Goal: Find specific page/section: Find specific page/section

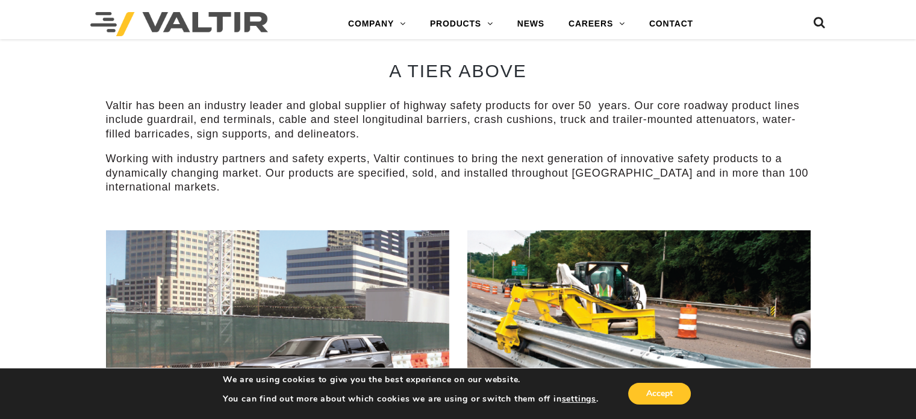
scroll to position [479, 0]
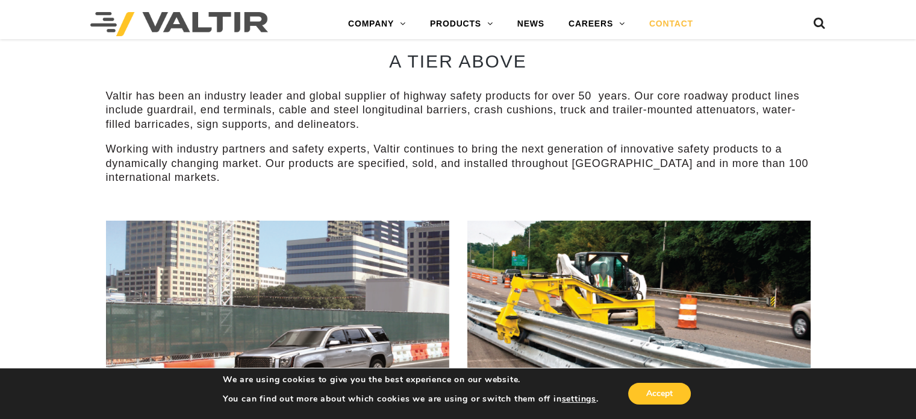
click at [663, 17] on link "CONTACT" at bounding box center [671, 24] width 68 height 24
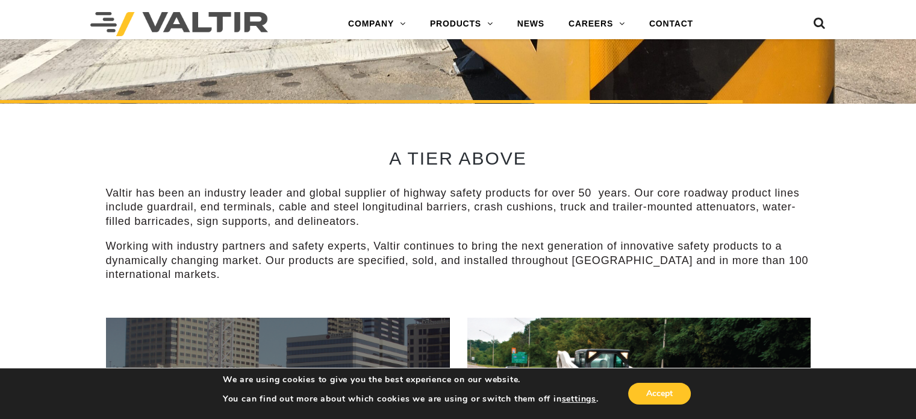
scroll to position [389, 0]
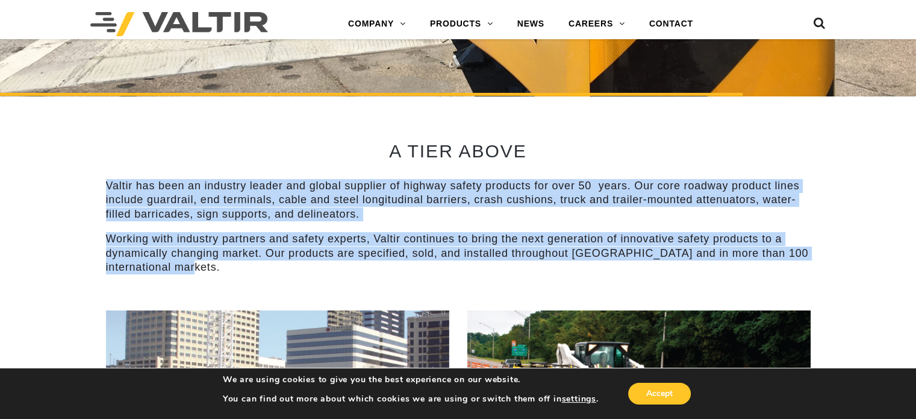
drag, startPoint x: 215, startPoint y: 266, endPoint x: 105, endPoint y: 181, distance: 139.2
click at [105, 181] on div "A TIER ABOVE Valtir has been an industry leader and global supplier of highway …" at bounding box center [458, 203] width 723 height 214
copy div "Valtir has been an industry leader and global supplier of highway safety produc…"
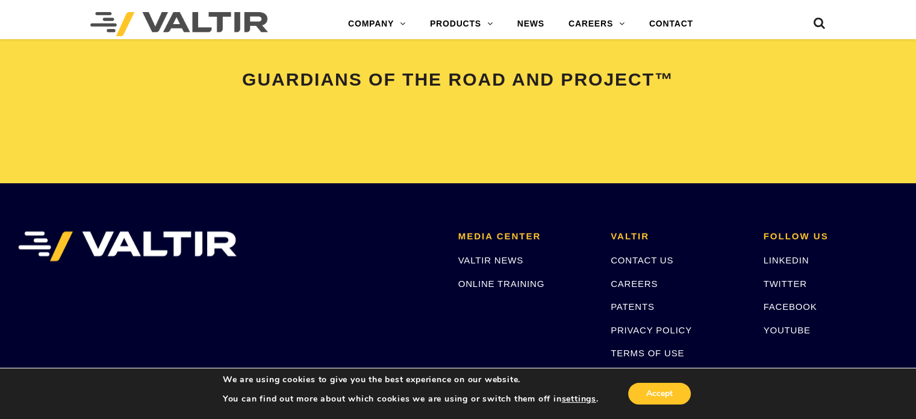
scroll to position [2558, 0]
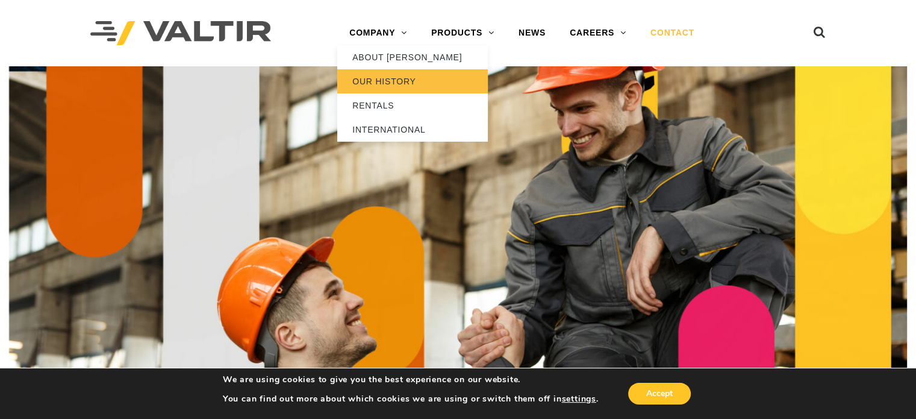
click at [401, 89] on link "OUR HISTORY" at bounding box center [412, 81] width 151 height 24
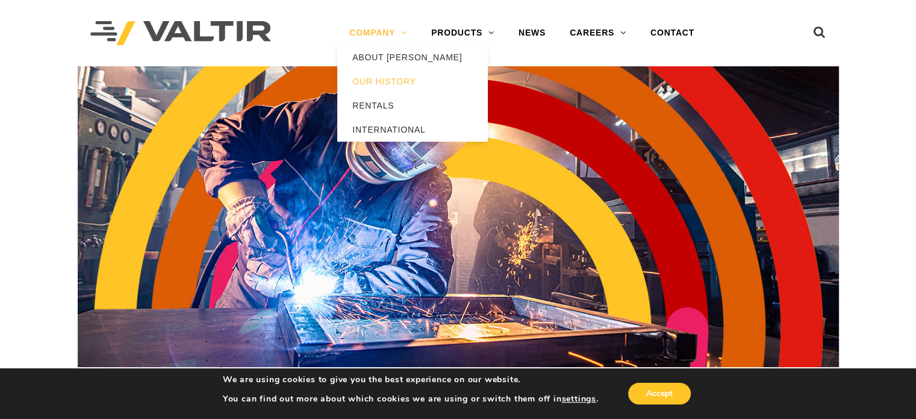
click at [388, 39] on link "COMPANY" at bounding box center [378, 33] width 82 height 24
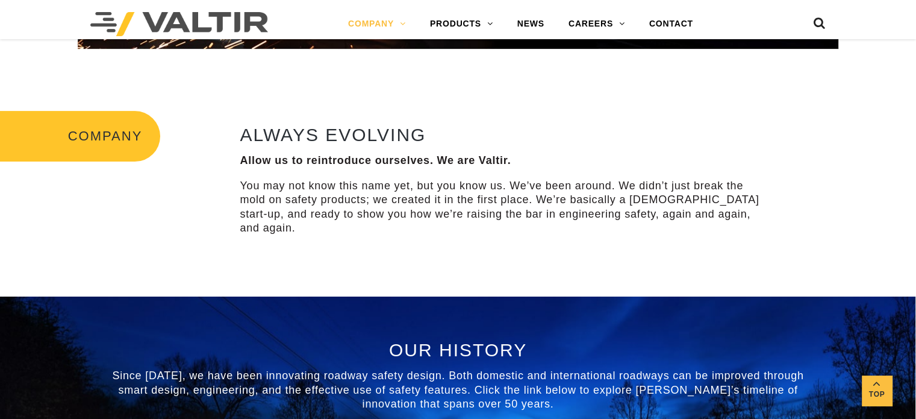
scroll to position [364, 0]
